Goal: Task Accomplishment & Management: Manage account settings

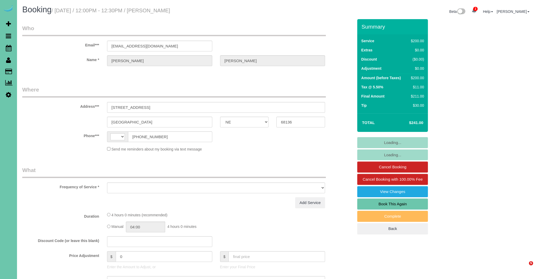
select select "NE"
select select "string:fspay-f72e8a74-69e0-4ab1-b08b-ed7e0d8d020a"
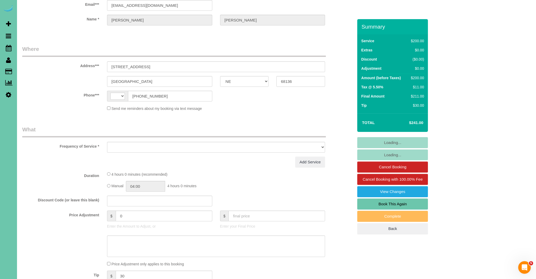
select select "string:[GEOGRAPHIC_DATA]"
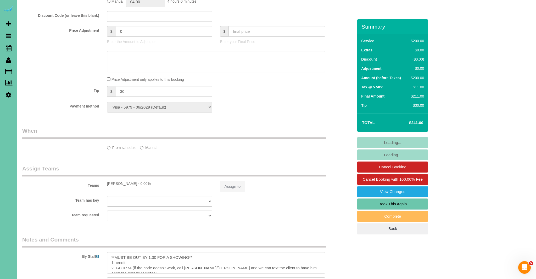
select select "object:918"
select select "number:37"
select select "number:42"
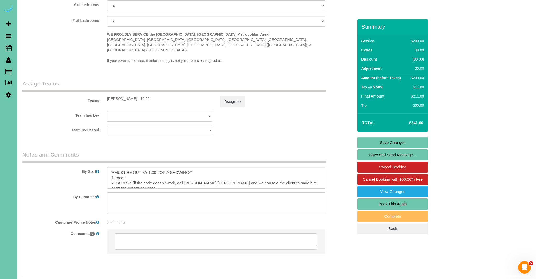
scroll to position [500, 0]
drag, startPoint x: 198, startPoint y: 159, endPoint x: 109, endPoint y: 160, distance: 88.5
click at [109, 165] on textarea at bounding box center [216, 175] width 218 height 21
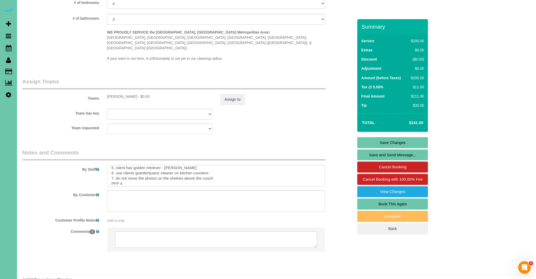
scroll to position [31, 0]
type textarea "1. credit 2. GC 0774 (if the code doesn't work, call [PERSON_NAME]/[PERSON_NAME…"
click at [410, 143] on link "Save Changes" at bounding box center [393, 142] width 71 height 11
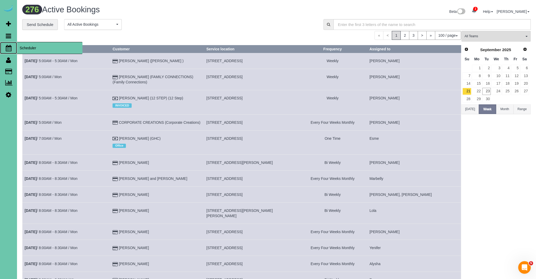
click at [7, 47] on icon at bounding box center [9, 48] width 6 height 6
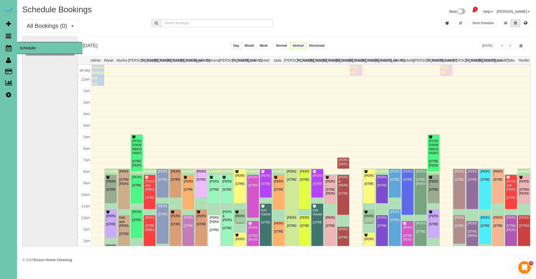
scroll to position [69, 0]
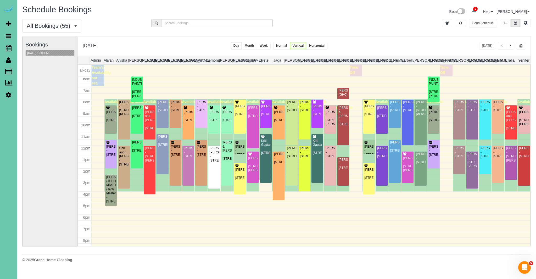
click at [503, 46] on span "button" at bounding box center [502, 45] width 3 height 3
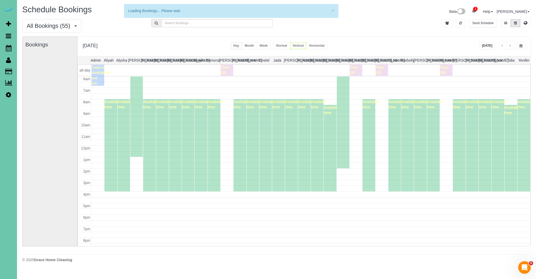
click at [521, 46] on span "button" at bounding box center [521, 45] width 3 height 3
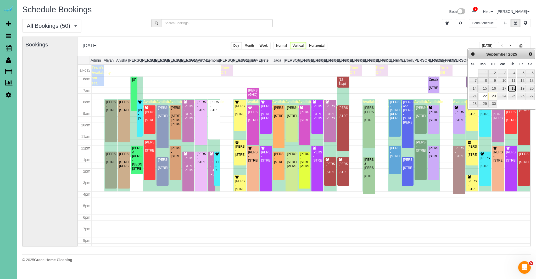
click at [512, 89] on link "18" at bounding box center [512, 88] width 9 height 7
type input "**********"
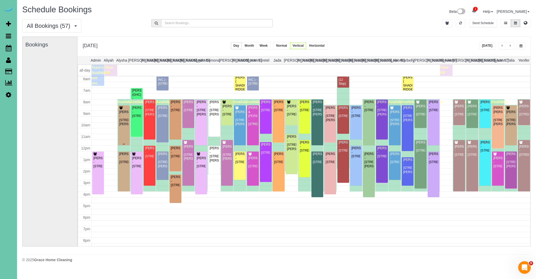
click at [127, 126] on div "[PERSON_NAME] - [STREET_ADDRESS][PERSON_NAME]" at bounding box center [124, 118] width 10 height 16
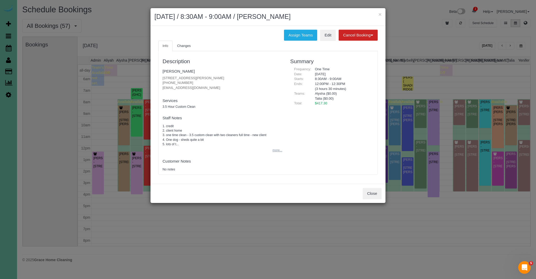
click at [276, 152] on button "more..." at bounding box center [276, 150] width 13 height 8
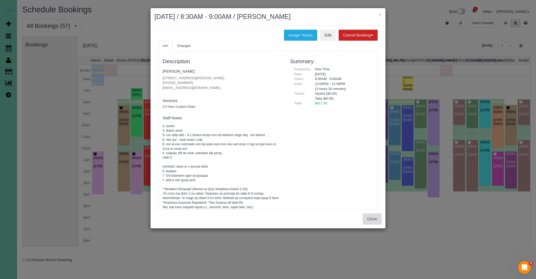
click at [372, 221] on button "Close" at bounding box center [372, 218] width 19 height 11
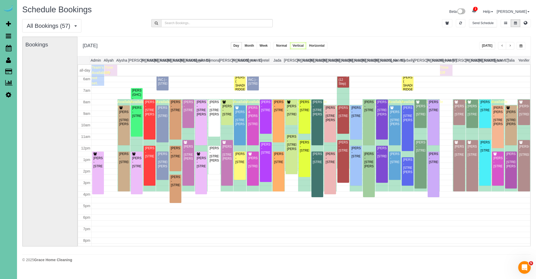
click at [491, 46] on button "[DATE]" at bounding box center [488, 46] width 16 height 8
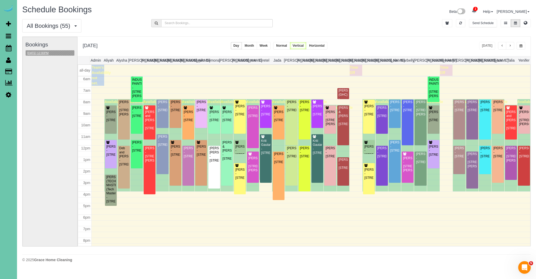
click at [49, 53] on button "[DATE] 12:00PM" at bounding box center [38, 53] width 25 height 6
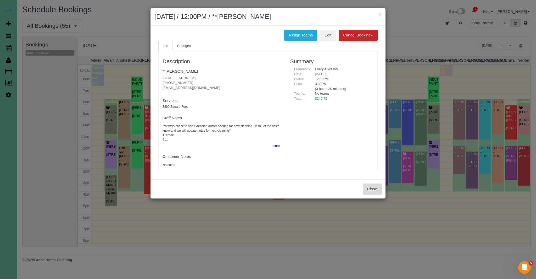
click at [378, 187] on button "Close" at bounding box center [372, 188] width 19 height 11
